Goal: Navigation & Orientation: Find specific page/section

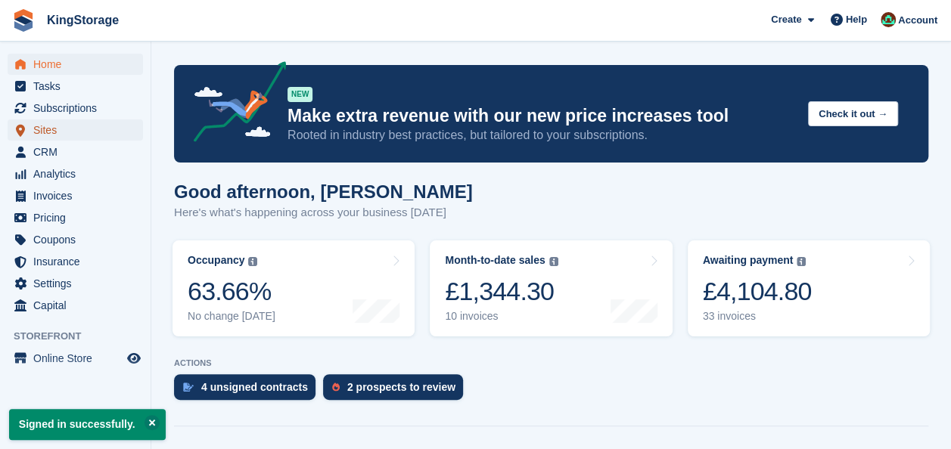
click at [50, 132] on span "Sites" at bounding box center [78, 130] width 91 height 21
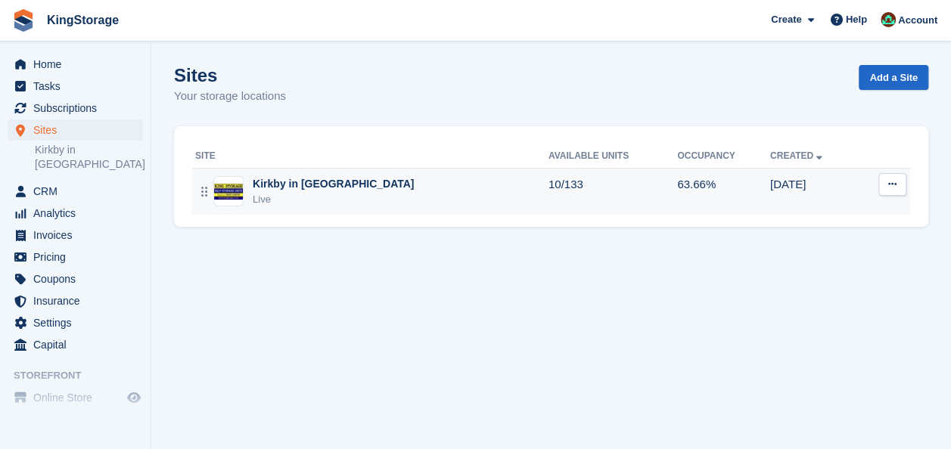
click at [286, 189] on div "Kirkby in [GEOGRAPHIC_DATA]" at bounding box center [333, 184] width 161 height 16
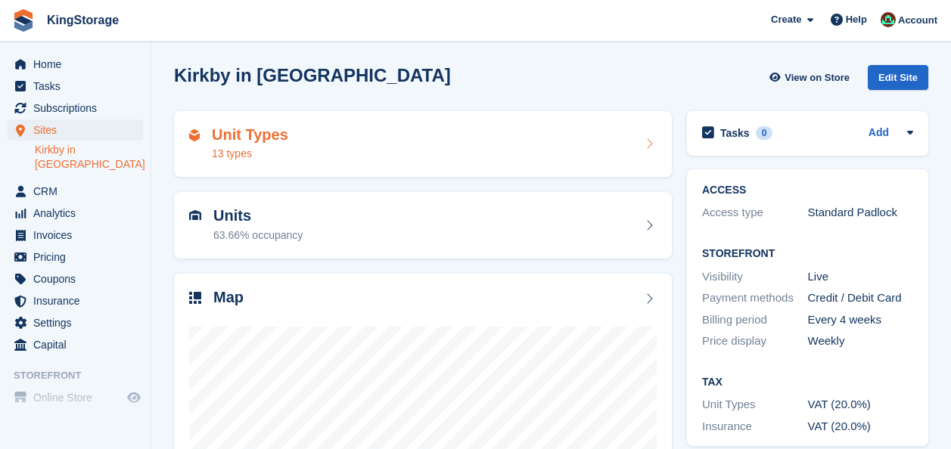
drag, startPoint x: 244, startPoint y: 139, endPoint x: 256, endPoint y: 139, distance: 12.1
click at [244, 139] on h2 "Unit Types" at bounding box center [250, 134] width 76 height 17
